Goal: Task Accomplishment & Management: Use online tool/utility

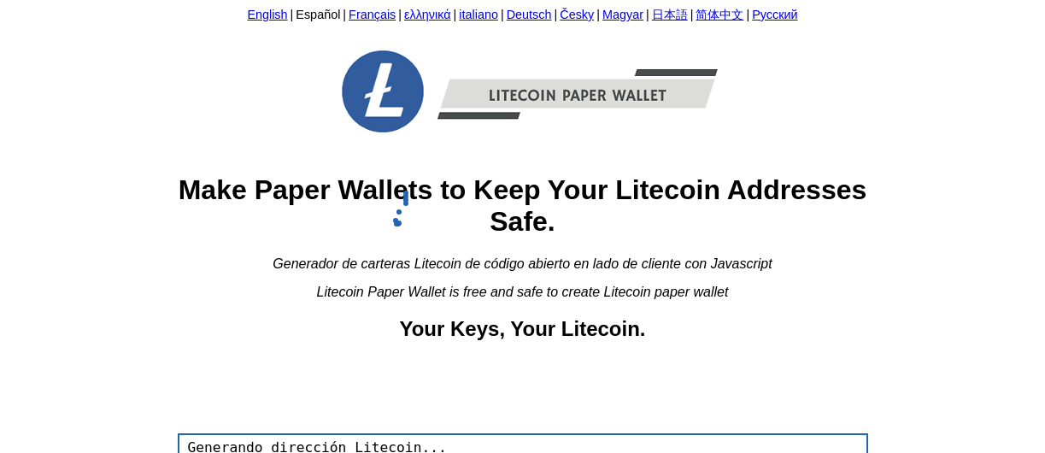
scroll to position [171, 0]
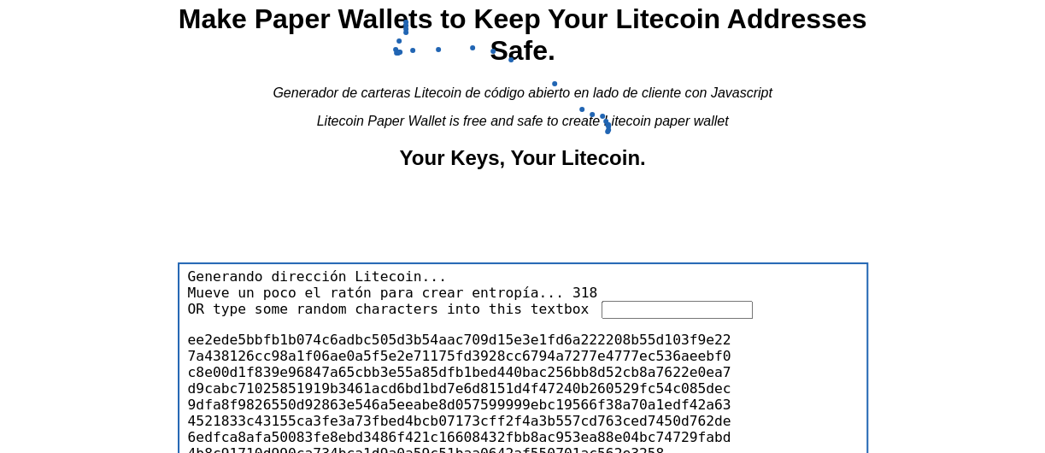
click at [603, 302] on input "text" at bounding box center [676, 310] width 151 height 18
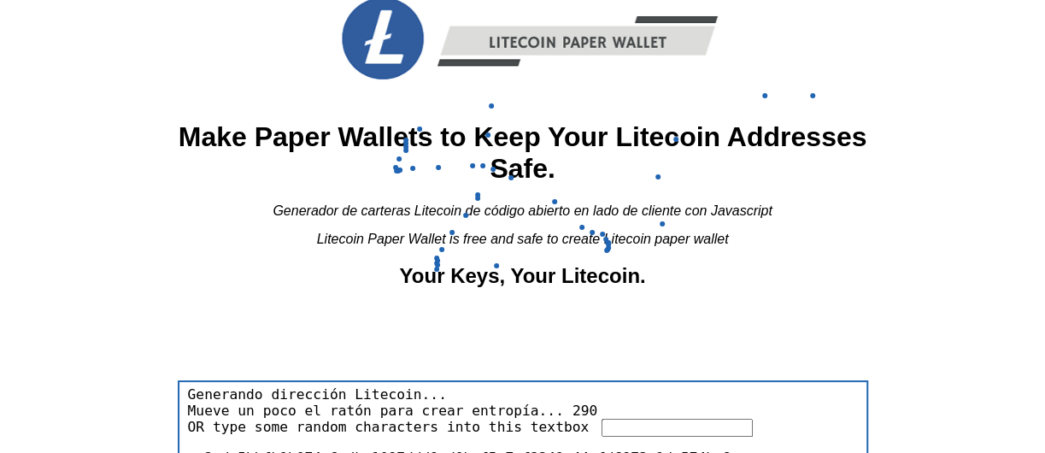
scroll to position [0, 0]
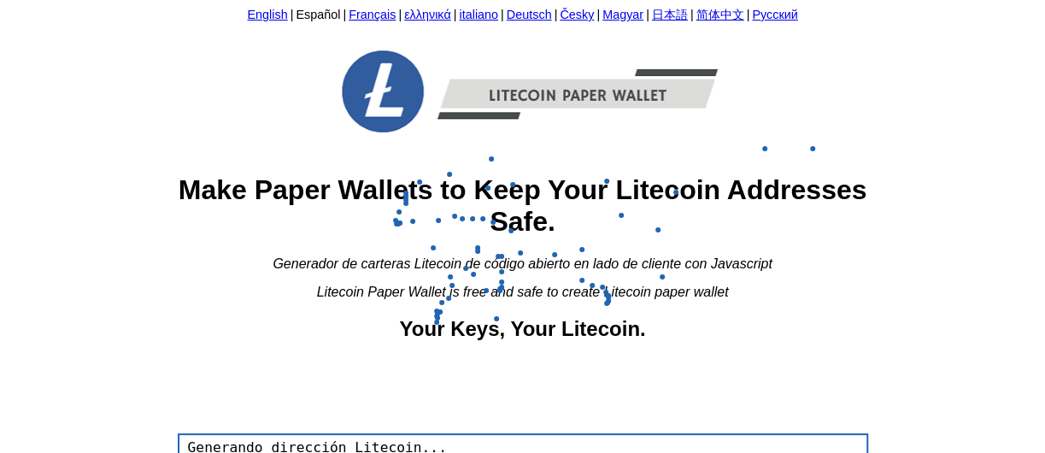
click at [560, 109] on img at bounding box center [522, 91] width 461 height 123
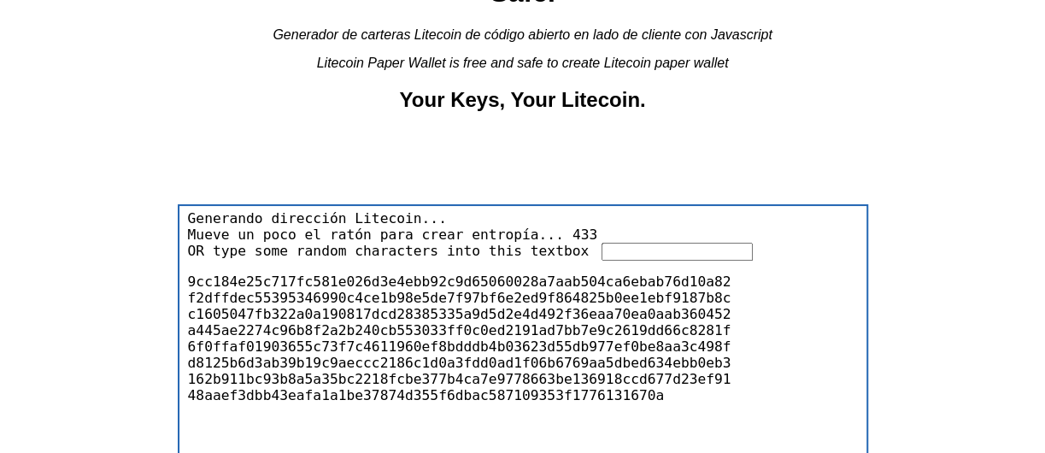
scroll to position [256, 0]
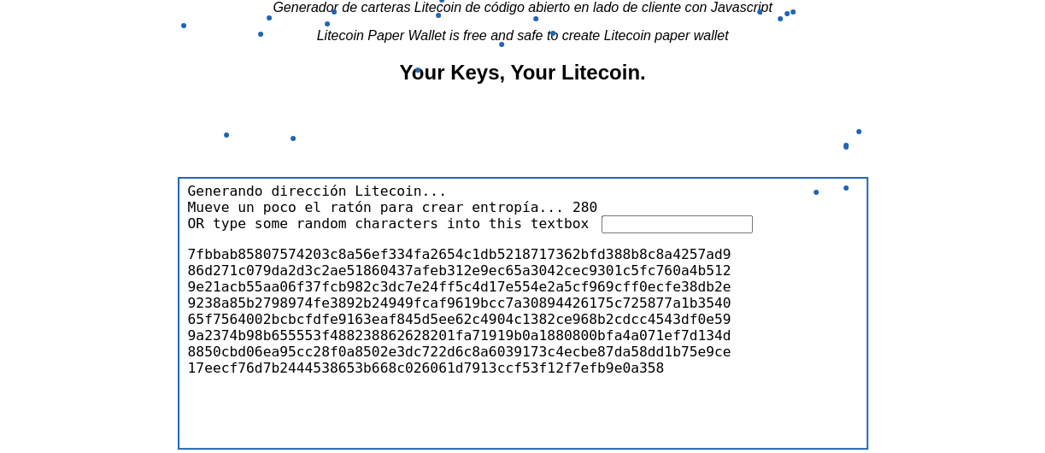
drag, startPoint x: 483, startPoint y: 163, endPoint x: 313, endPoint y: 168, distance: 170.1
click at [313, 168] on div "English | Español | Français | ελληνικά | italiano | Deutsch | Česky | Magyar |…" at bounding box center [523, 160] width 690 height 819
drag, startPoint x: 313, startPoint y: 168, endPoint x: 656, endPoint y: 136, distance: 345.0
click at [666, 132] on div "English | Español | Français | ελληνικά | italiano | Deutsch | Česky | Magyar |…" at bounding box center [523, 160] width 690 height 819
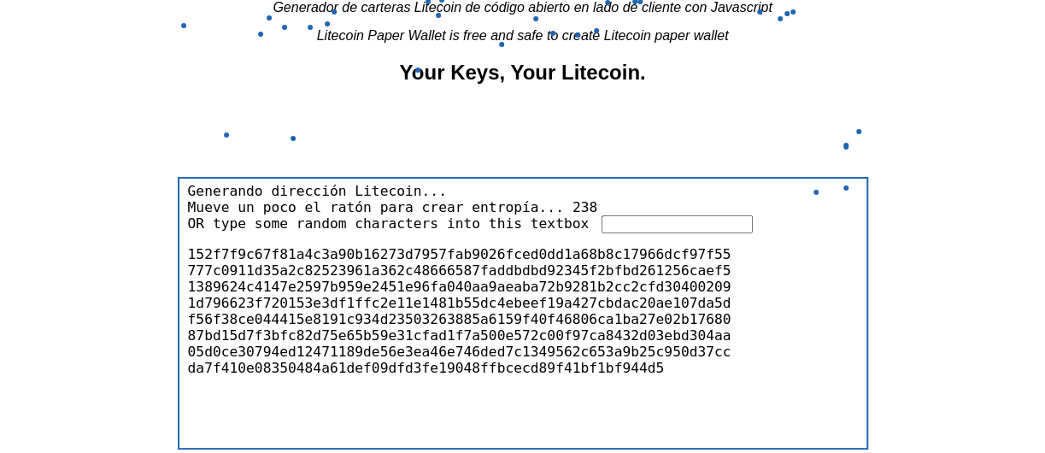
click at [649, 216] on input "text" at bounding box center [676, 224] width 151 height 18
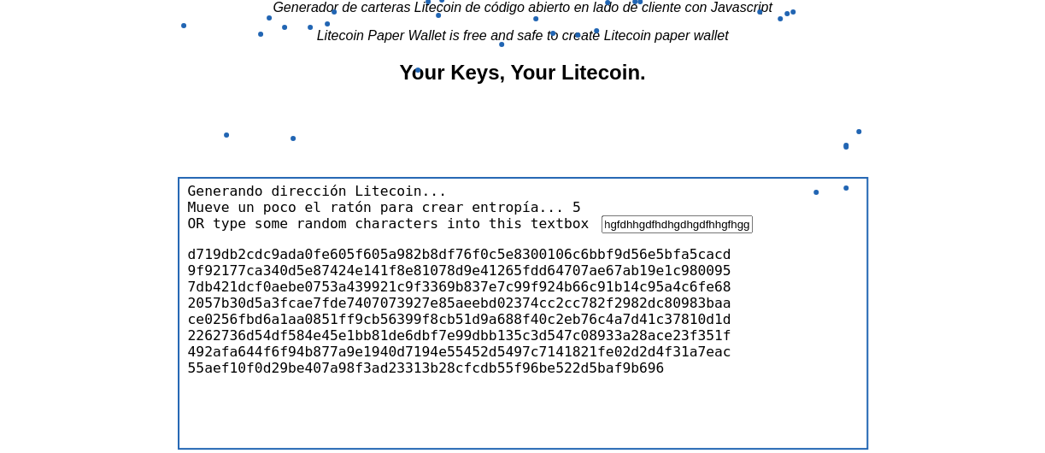
type input "fajklfdljfdlfajdafkjdfjfajlflhdhgfkjhldsafhdfhfkdahdfajdfhljkfdkdfashadfkldfjhk…"
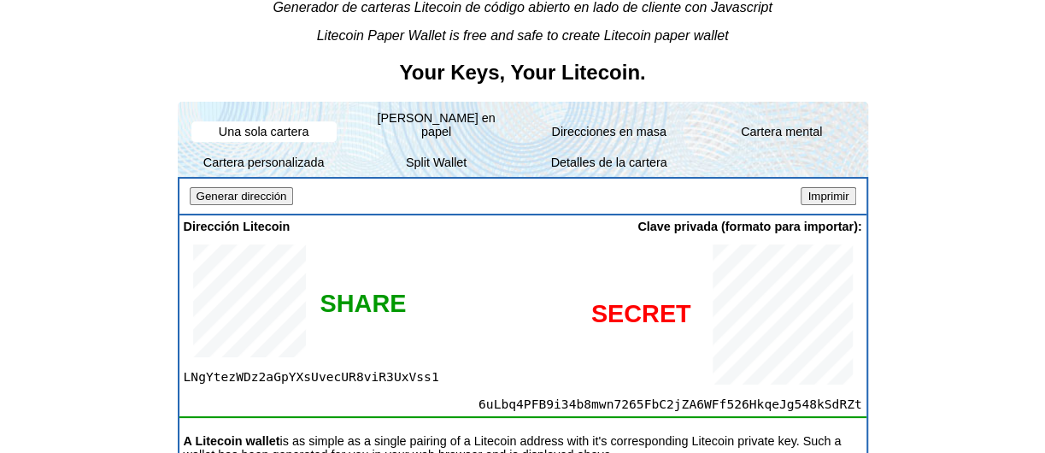
click at [827, 187] on input "Imprimir" at bounding box center [828, 196] width 55 height 18
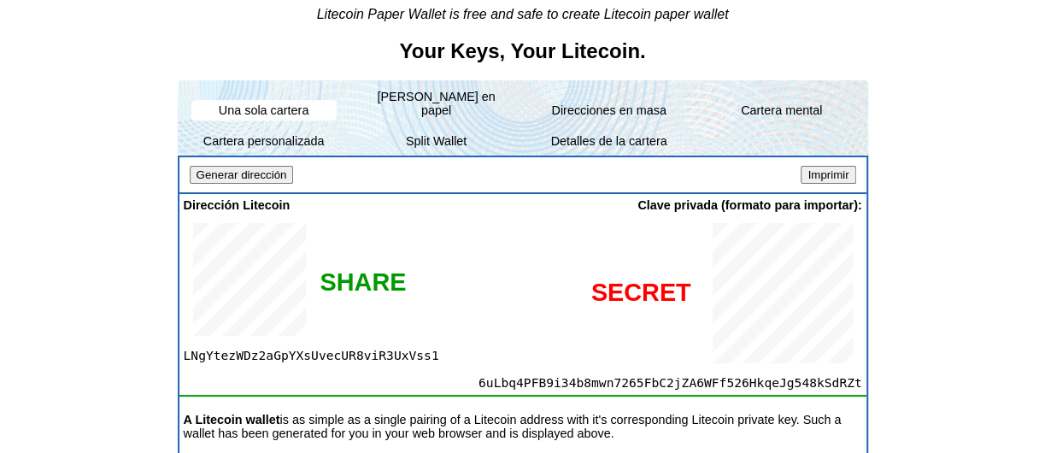
scroll to position [256, 0]
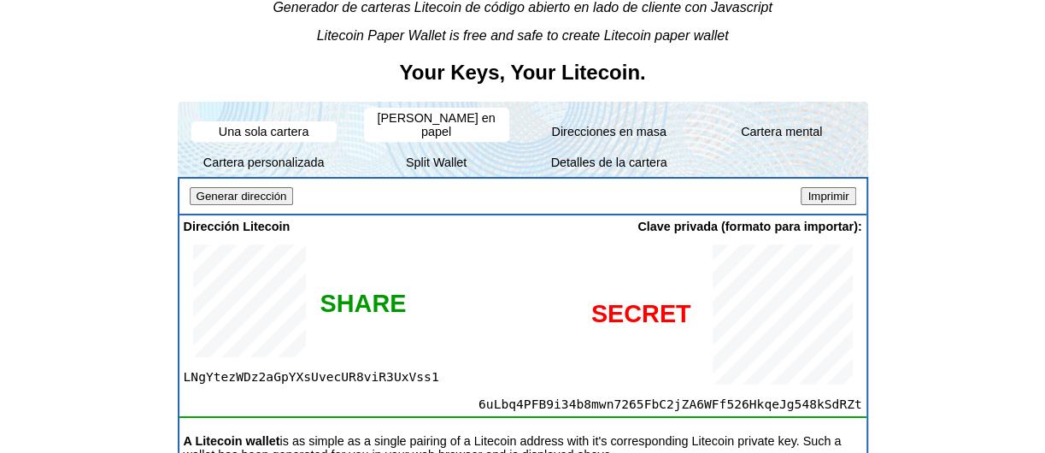
click at [445, 120] on li "[PERSON_NAME] en papel" at bounding box center [436, 125] width 145 height 34
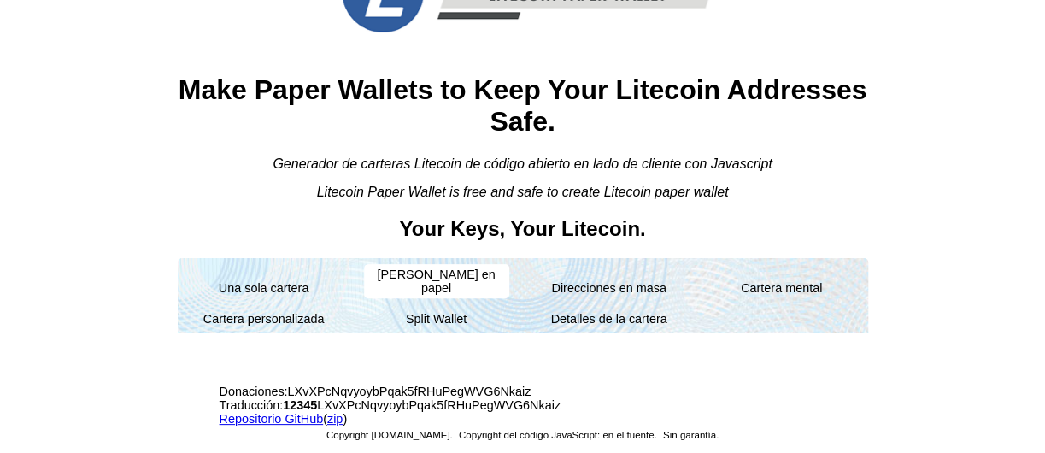
scroll to position [94, 0]
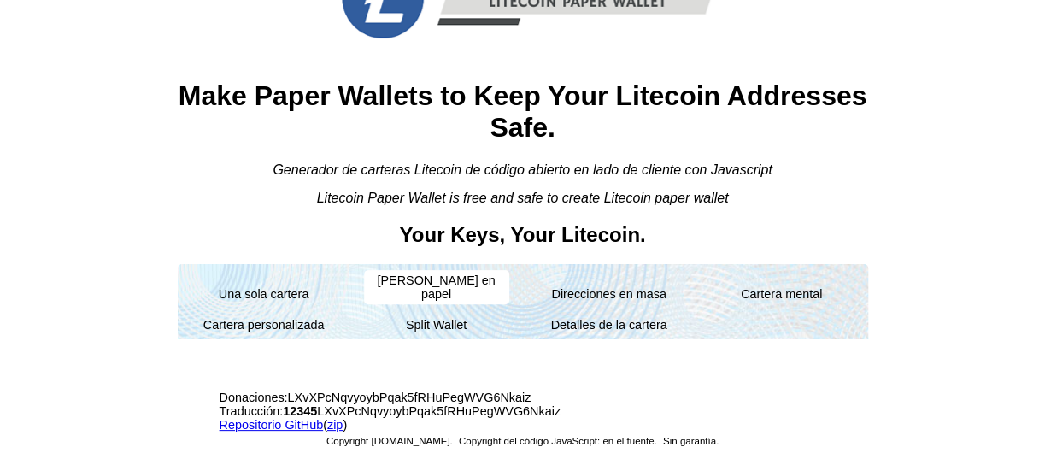
click at [417, 279] on li "[PERSON_NAME] en papel" at bounding box center [436, 287] width 145 height 34
drag, startPoint x: 417, startPoint y: 279, endPoint x: 408, endPoint y: 283, distance: 9.6
click at [408, 283] on li "[PERSON_NAME] en papel" at bounding box center [436, 287] width 145 height 34
click at [414, 279] on li "[PERSON_NAME] en papel" at bounding box center [436, 287] width 145 height 34
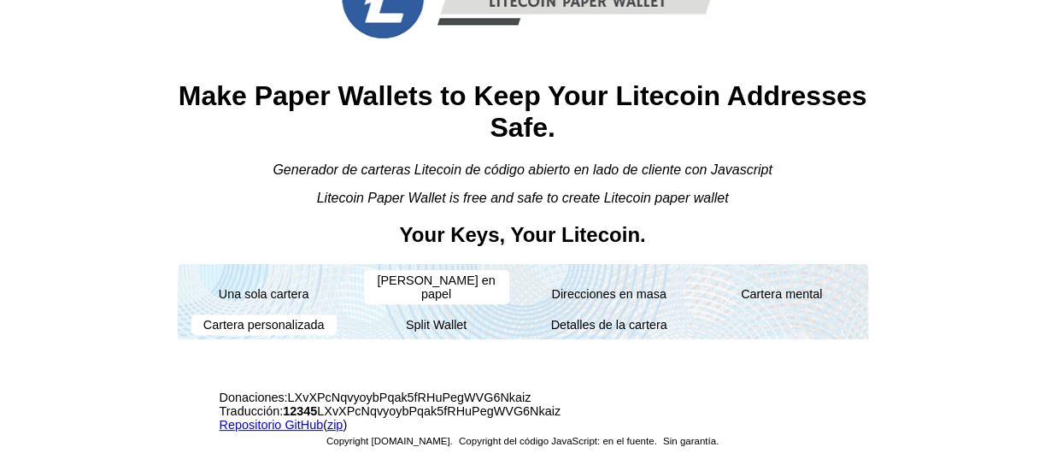
click at [313, 314] on li "Cartera personalizada" at bounding box center [263, 324] width 145 height 21
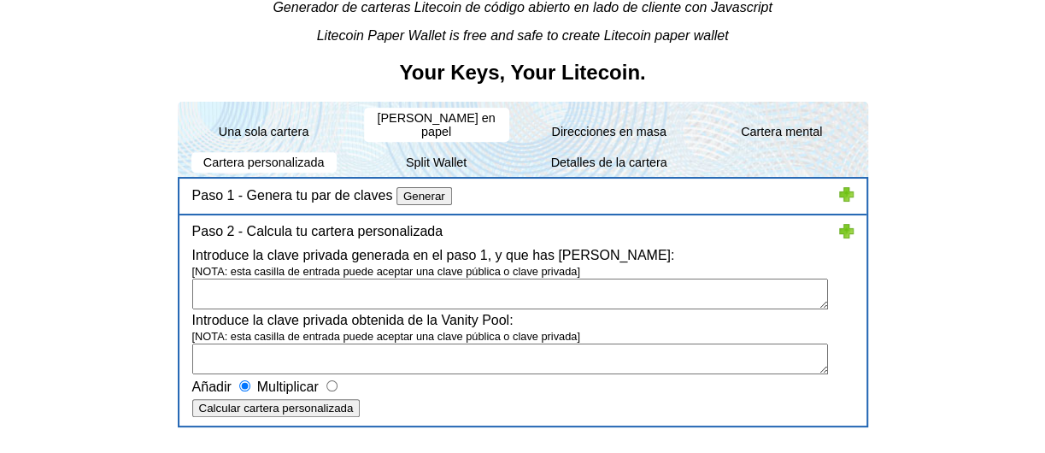
click at [353, 286] on textarea at bounding box center [510, 294] width 636 height 31
click at [544, 121] on li "Direcciones en masa" at bounding box center [609, 131] width 145 height 21
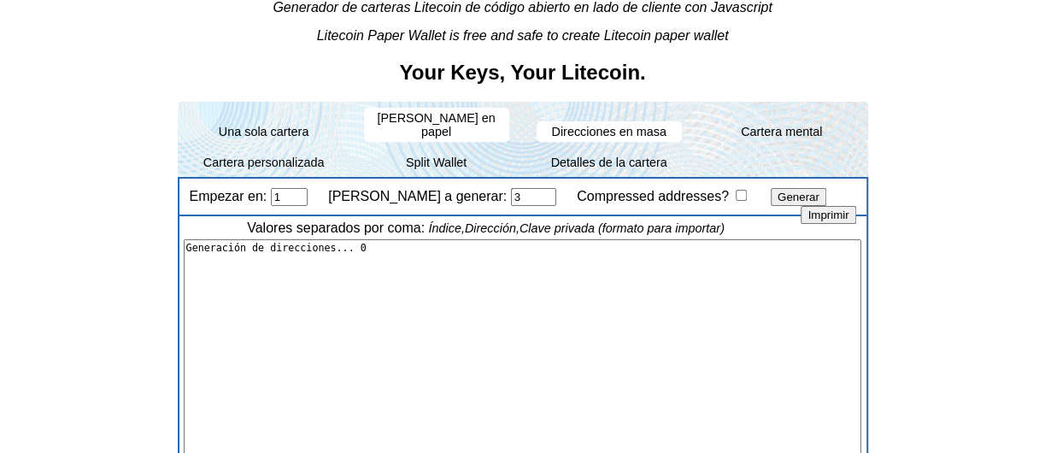
type textarea "1,"LdiKZGR56VBfbB2TKSk2bZNw25UGqVwfRZ","6un8PLxL6B9X6kWxy5KqMr9Bkccpr6LcQepjzzf…"
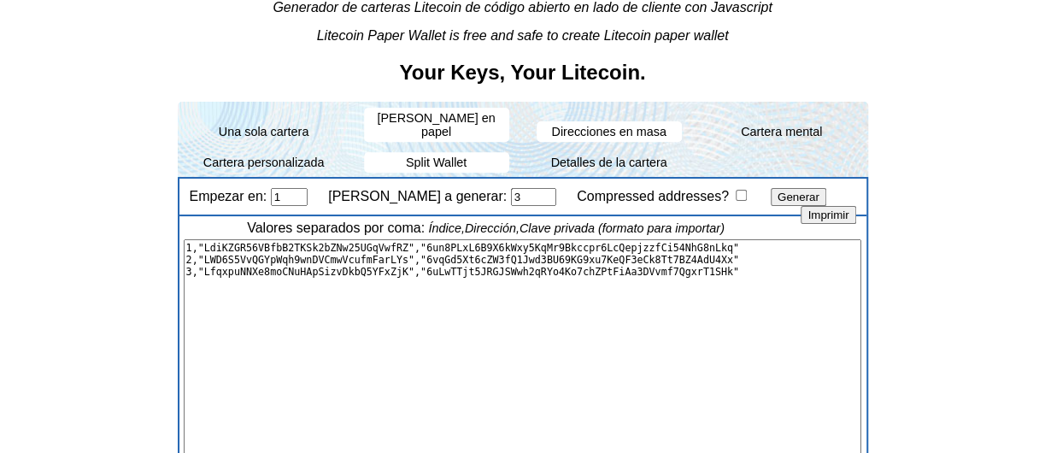
click at [470, 152] on li "Split Wallet" at bounding box center [436, 162] width 145 height 21
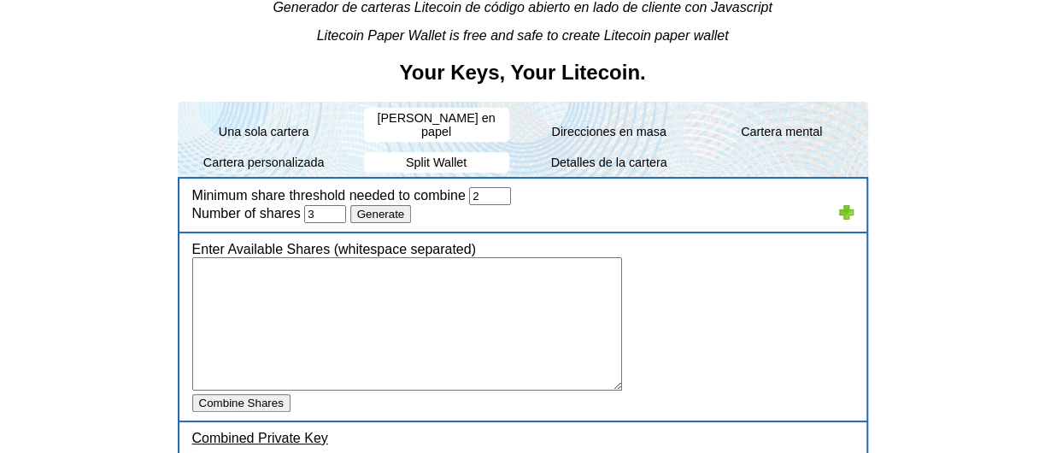
drag, startPoint x: 470, startPoint y: 139, endPoint x: 456, endPoint y: 131, distance: 16.1
click at [456, 131] on ul "Una sola [PERSON_NAME] en papel Direcciones en masa [PERSON_NAME] mental Carter…" at bounding box center [523, 139] width 690 height 75
click at [466, 119] on li "[PERSON_NAME] en papel" at bounding box center [436, 125] width 145 height 34
click at [300, 126] on li "Una sola cartera" at bounding box center [263, 131] width 145 height 21
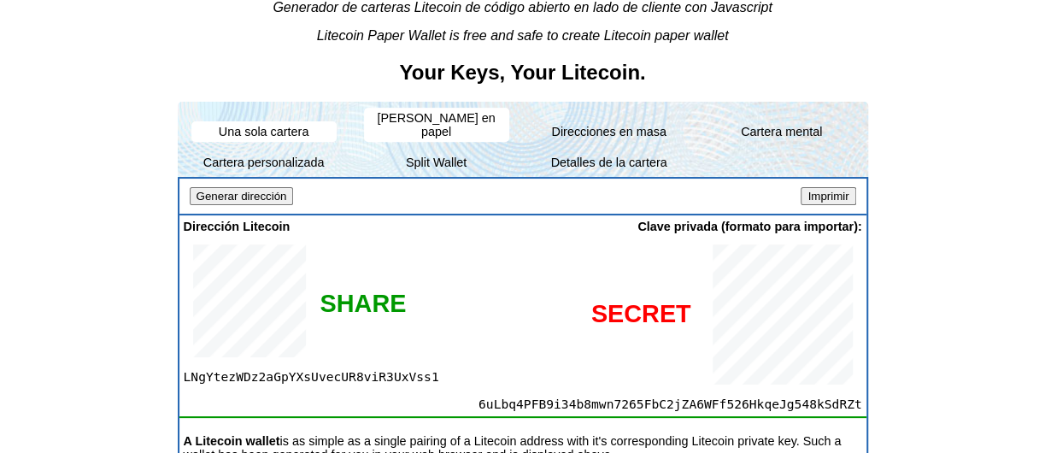
click at [415, 117] on li "[PERSON_NAME] en papel" at bounding box center [436, 125] width 145 height 34
click at [758, 121] on li "Cartera mental" at bounding box center [781, 131] width 145 height 21
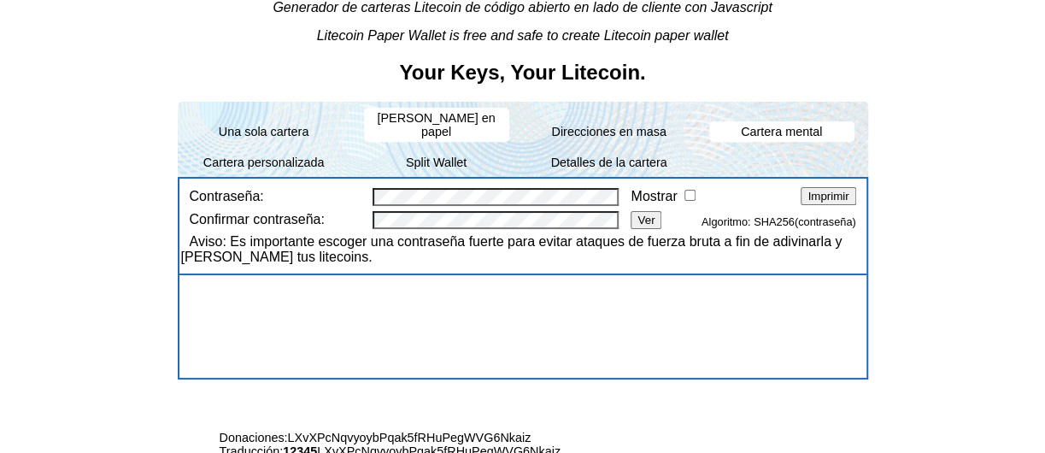
click at [447, 113] on li "[PERSON_NAME] en papel" at bounding box center [436, 125] width 145 height 34
click at [321, 121] on li "Una sola cartera" at bounding box center [263, 131] width 145 height 21
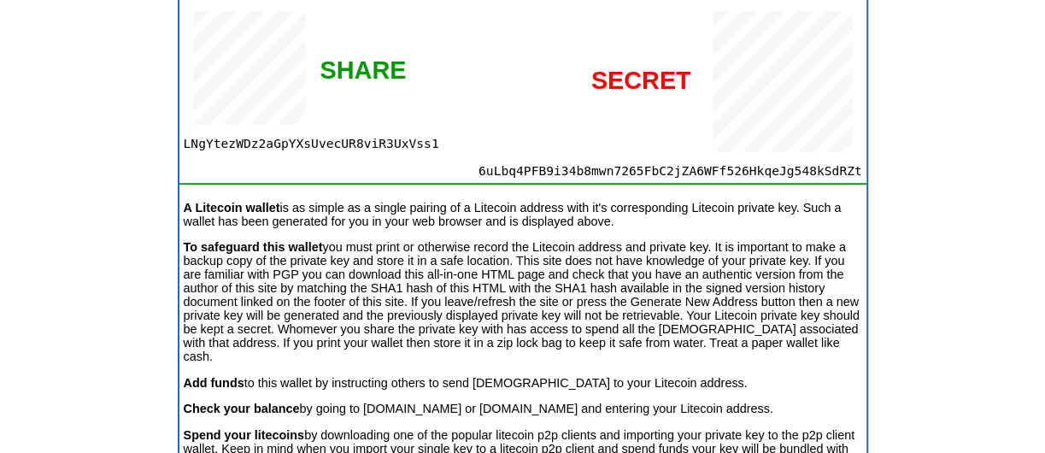
scroll to position [350, 0]
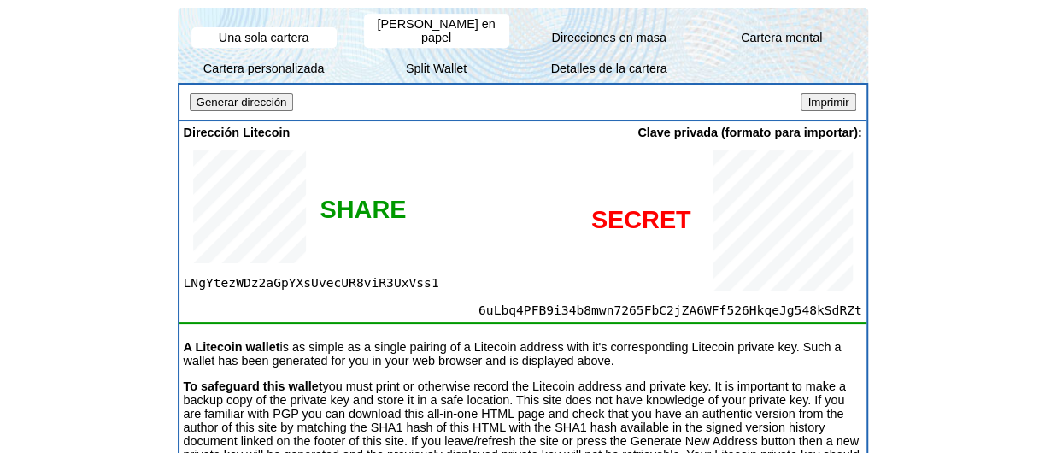
drag, startPoint x: 661, startPoint y: 269, endPoint x: 612, endPoint y: 266, distance: 49.7
click at [612, 266] on div at bounding box center [624, 220] width 475 height 163
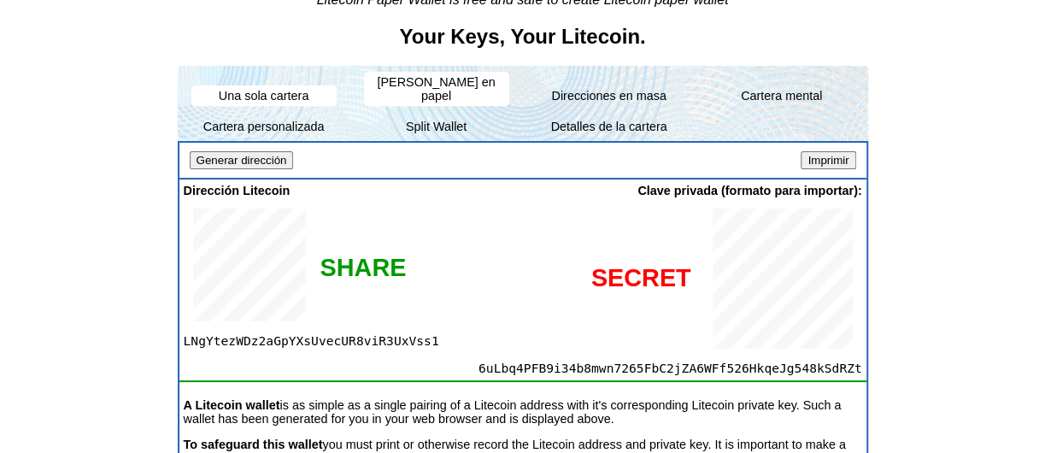
scroll to position [265, 0]
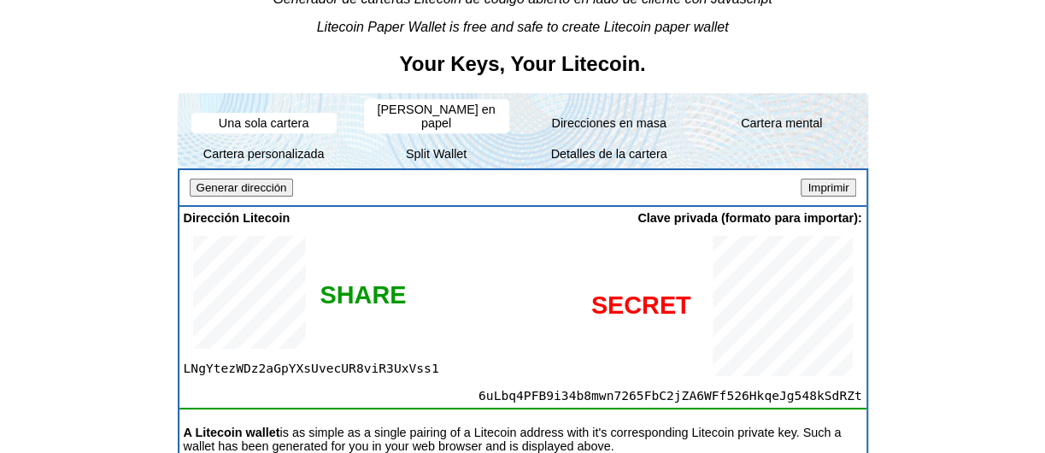
click at [823, 179] on input "Imprimir" at bounding box center [828, 188] width 55 height 18
click at [477, 109] on li "[PERSON_NAME] en papel" at bounding box center [436, 115] width 145 height 34
click at [434, 143] on li "Split Wallet" at bounding box center [436, 153] width 145 height 21
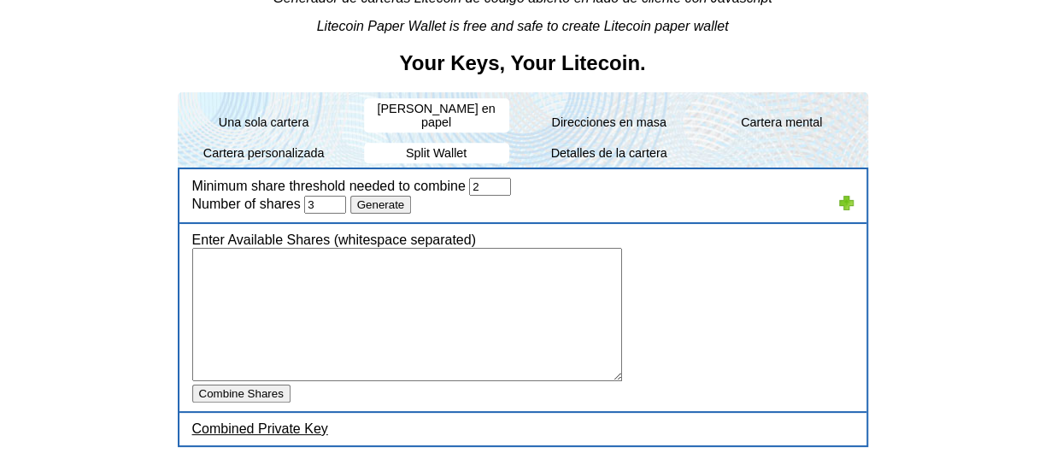
click at [434, 103] on li "[PERSON_NAME] en papel" at bounding box center [436, 115] width 145 height 34
